Goal: Navigation & Orientation: Go to known website

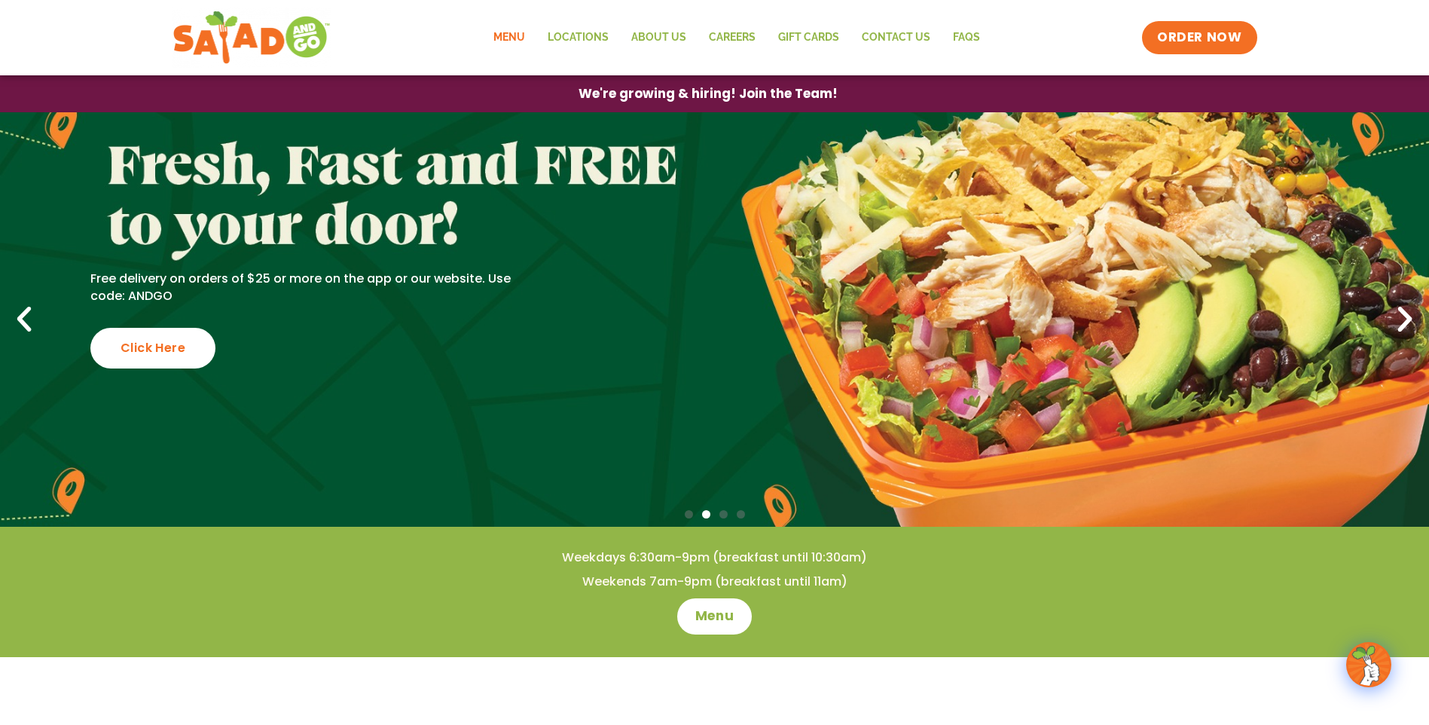
click at [519, 31] on link "Menu" at bounding box center [509, 37] width 54 height 35
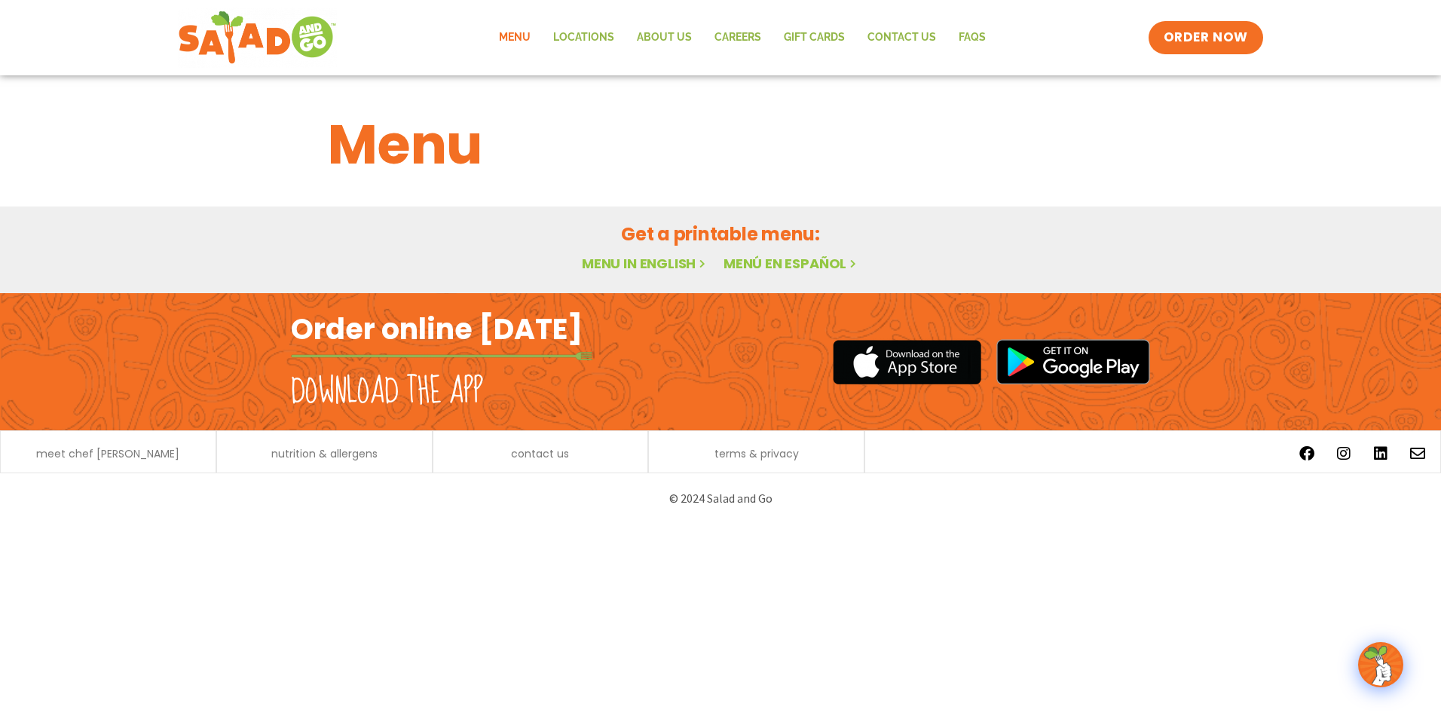
click at [633, 262] on link "Menu in English" at bounding box center [645, 263] width 127 height 19
click at [1202, 45] on span "ORDER NOW" at bounding box center [1205, 38] width 93 height 20
